Goal: Information Seeking & Learning: Learn about a topic

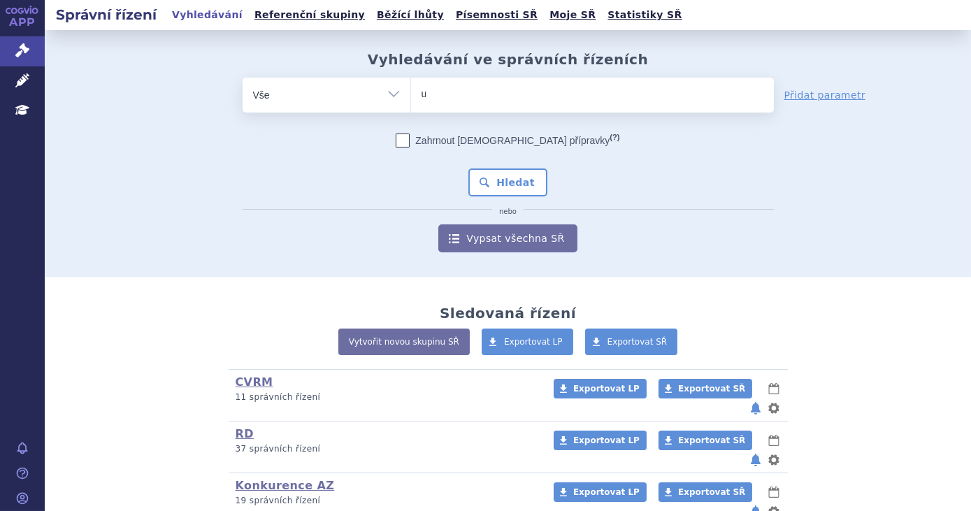
type input "ul"
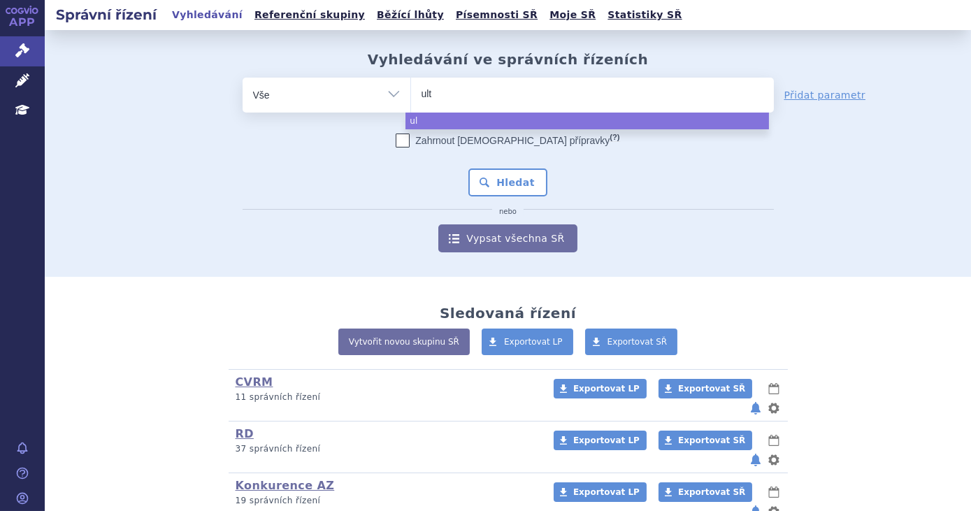
type input "ulto"
type input "ultomi"
type input "ultomiri"
type input "[MEDICAL_DATA]"
select select "ultomiris"
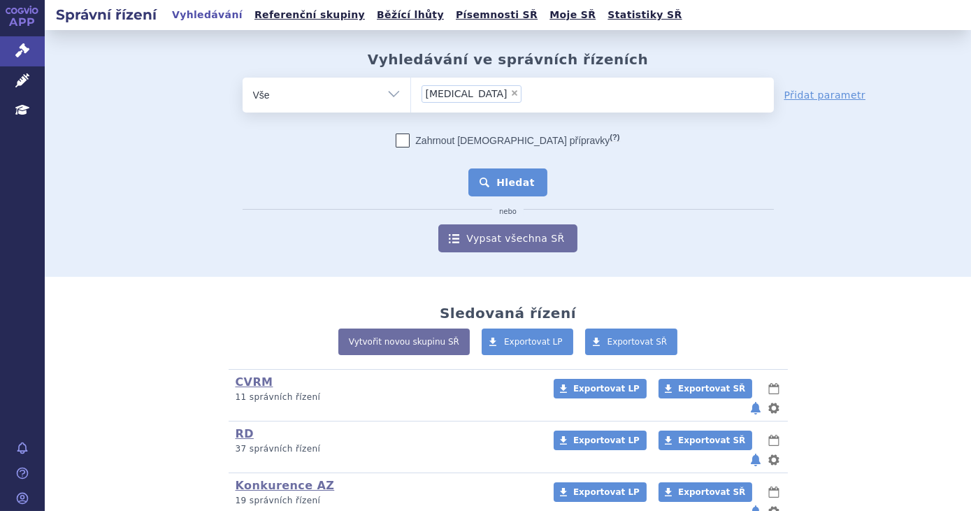
click at [512, 192] on button "Hledat" at bounding box center [508, 183] width 79 height 28
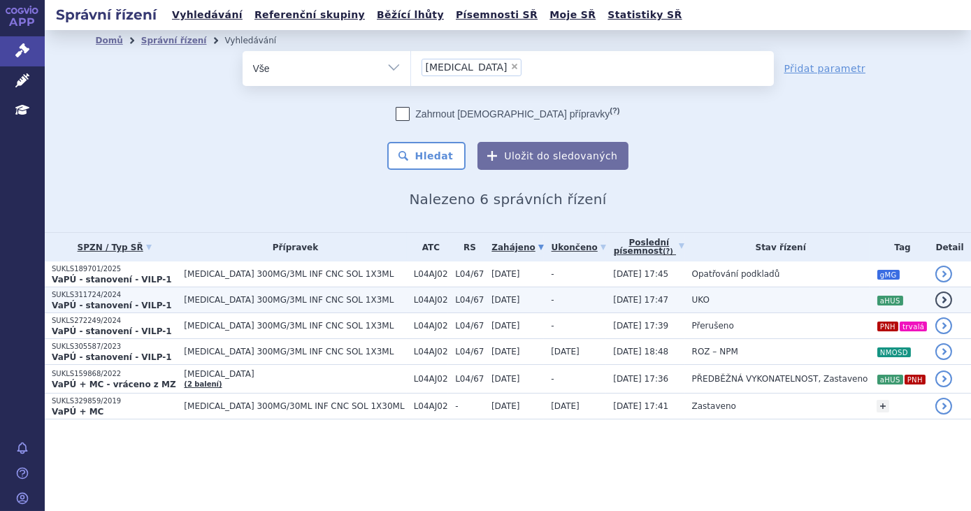
click at [580, 295] on td "-" at bounding box center [575, 300] width 62 height 26
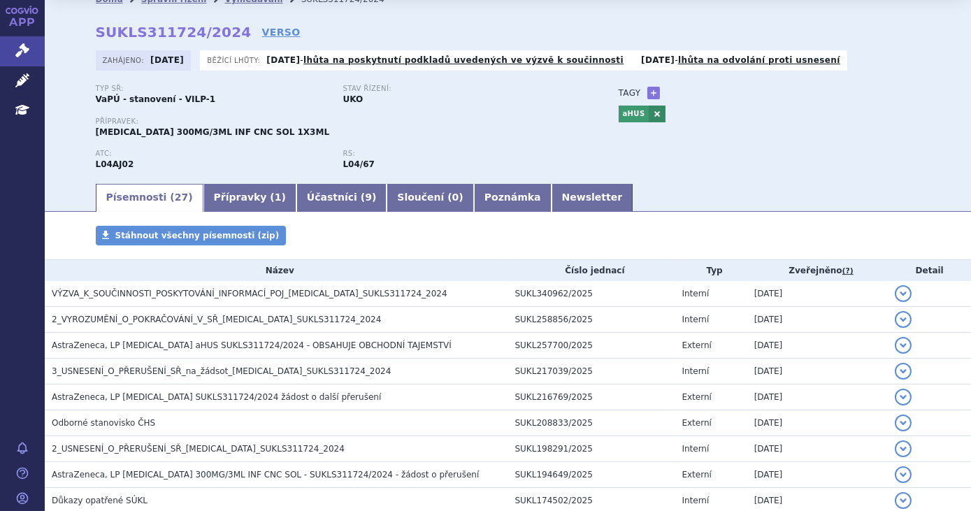
scroll to position [63, 0]
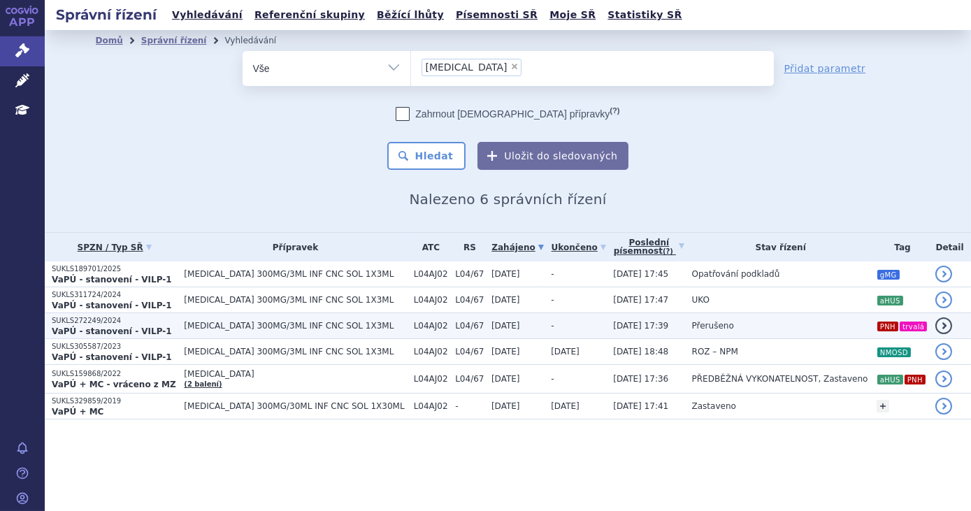
click at [378, 326] on span "[MEDICAL_DATA] 300MG/3ML INF CNC SOL 1X3ML" at bounding box center [295, 326] width 222 height 10
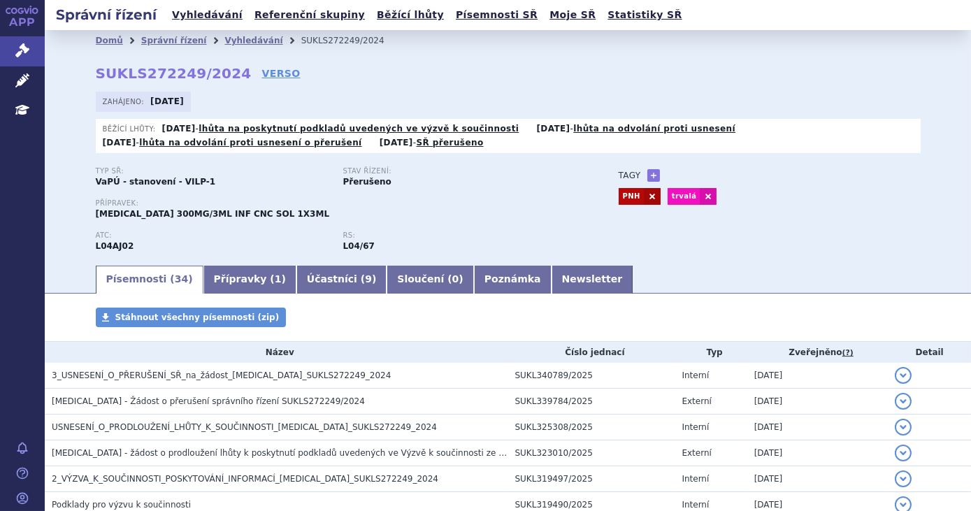
scroll to position [63, 0]
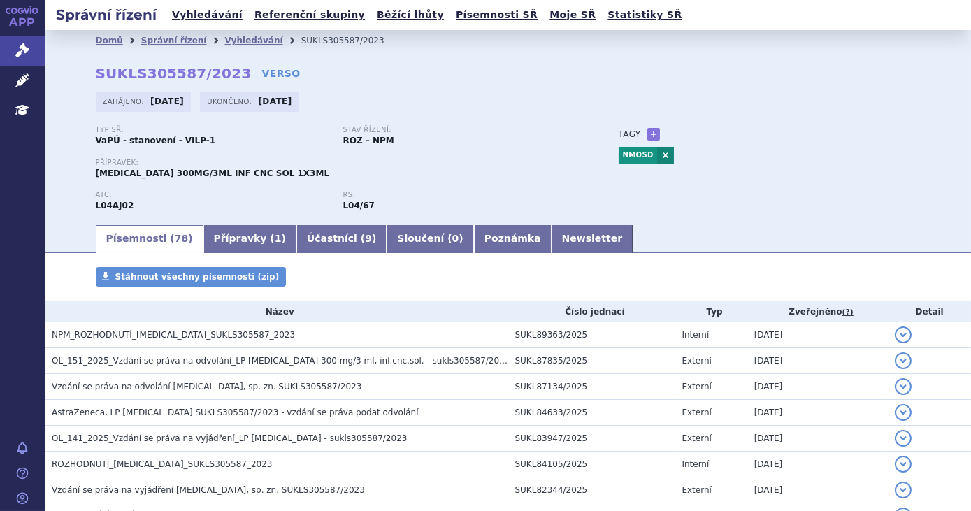
scroll to position [63, 0]
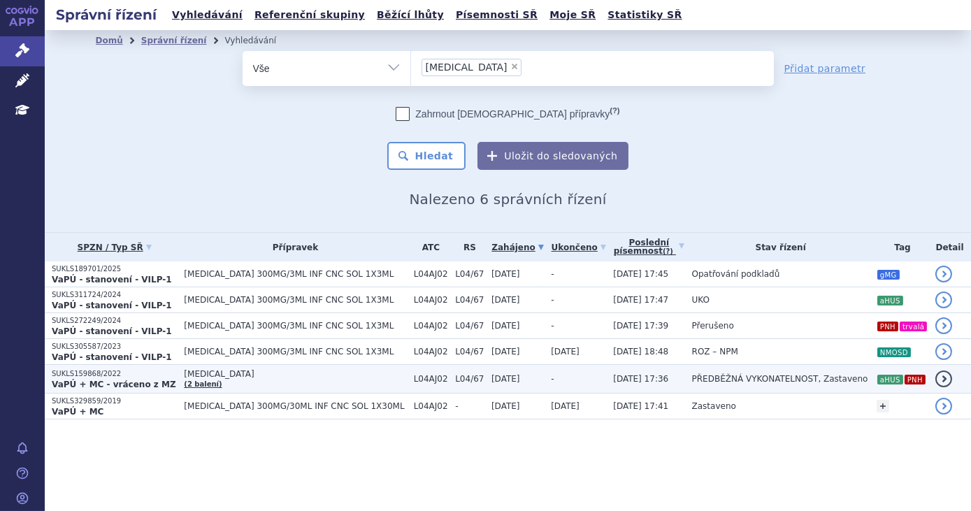
drag, startPoint x: 0, startPoint y: 0, endPoint x: 806, endPoint y: 382, distance: 891.6
click at [806, 382] on span "PŘEDBĚŽNÁ VYKONATELNOST, Zastaveno" at bounding box center [780, 379] width 176 height 10
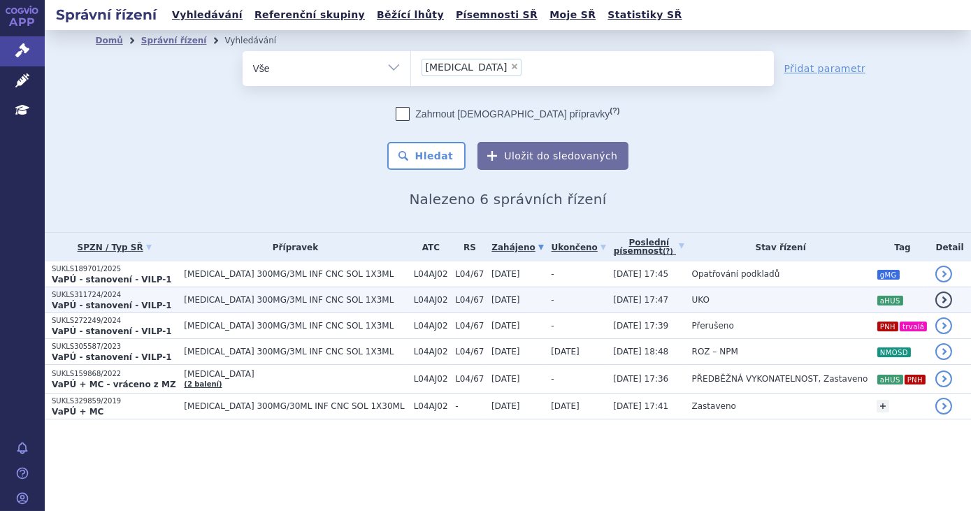
click at [778, 298] on td "UKO" at bounding box center [777, 300] width 185 height 26
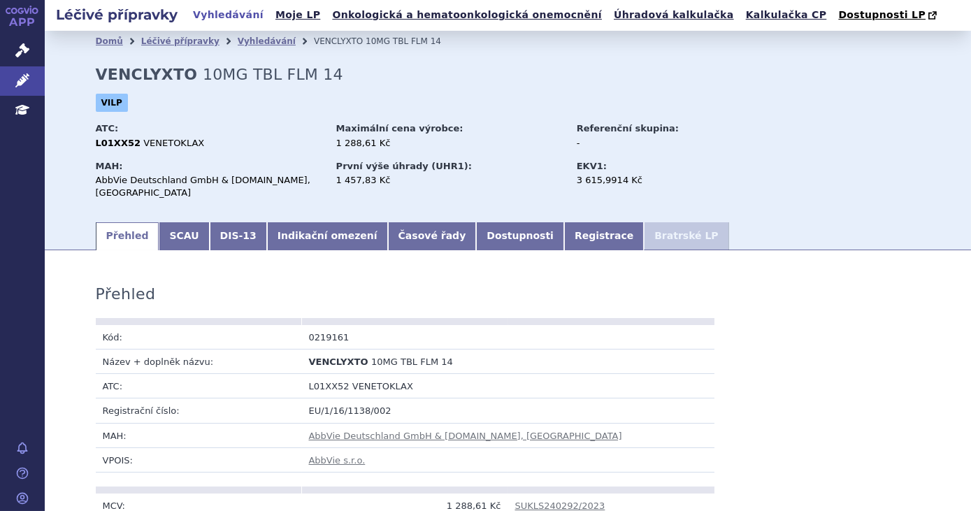
scroll to position [1301, 0]
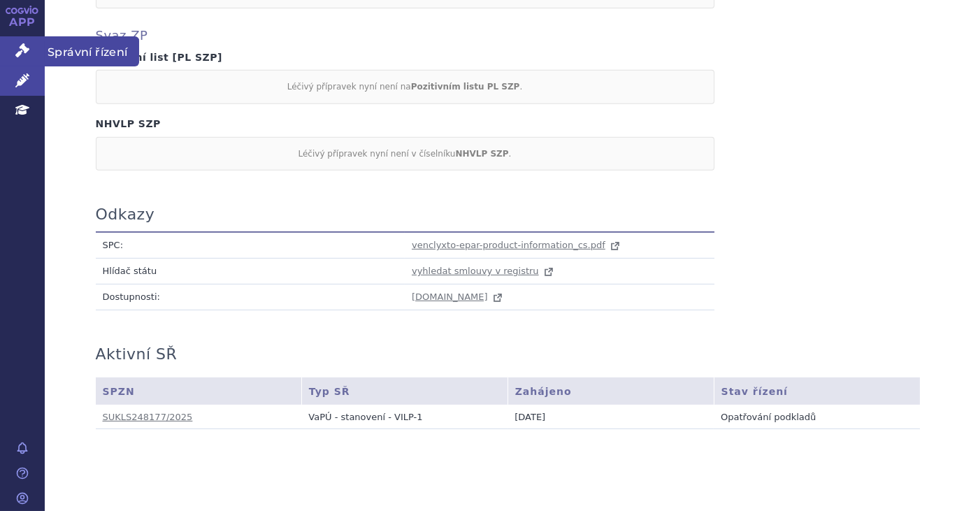
click at [24, 48] on icon at bounding box center [22, 50] width 14 height 14
